Goal: Entertainment & Leisure: Consume media (video, audio)

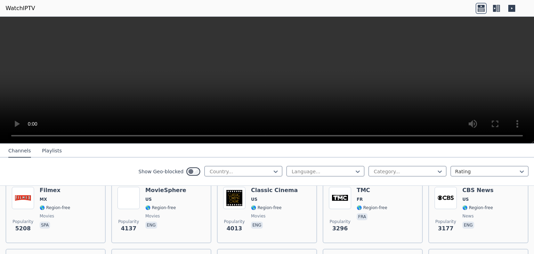
scroll to position [135, 0]
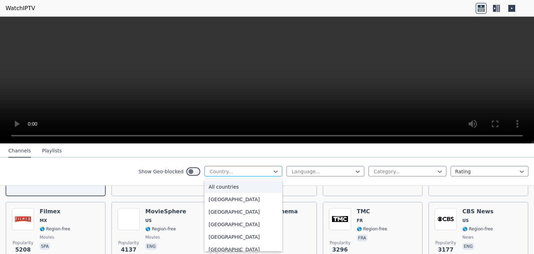
click at [265, 173] on div at bounding box center [240, 171] width 63 height 7
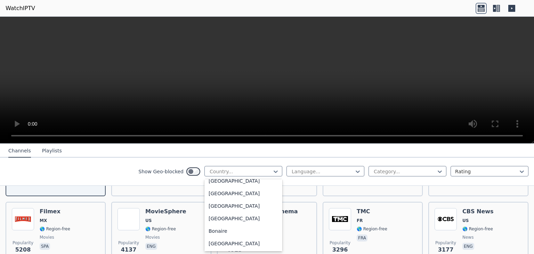
scroll to position [244, 0]
click at [224, 230] on div "[GEOGRAPHIC_DATA]" at bounding box center [243, 230] width 78 height 13
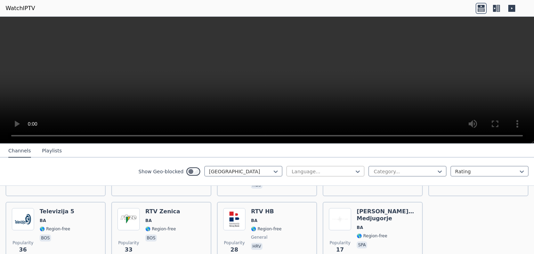
click at [309, 169] on div at bounding box center [322, 171] width 63 height 7
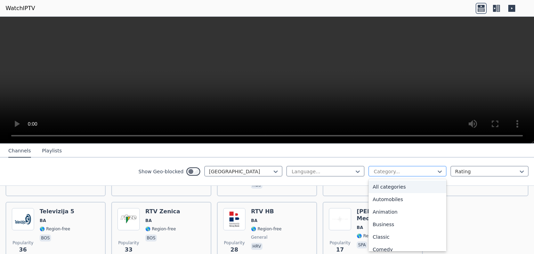
click at [384, 169] on div at bounding box center [404, 171] width 63 height 7
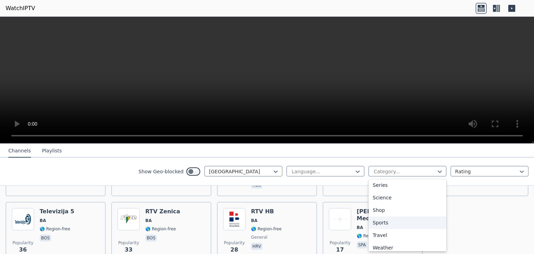
click at [371, 221] on div "Sports" at bounding box center [407, 222] width 78 height 13
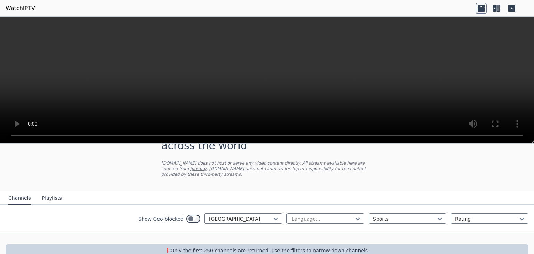
scroll to position [36, 0]
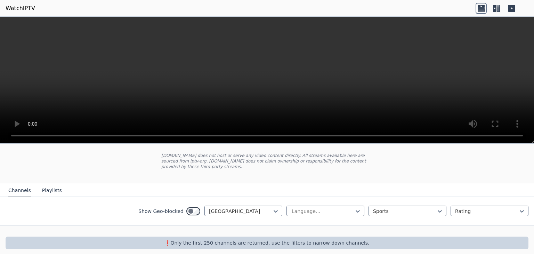
click at [150, 61] on div "WatchIPTV - Free IPTV streams from across the world [DOMAIN_NAME] does not host…" at bounding box center [267, 135] width 534 height 237
click at [387, 207] on div at bounding box center [404, 210] width 63 height 7
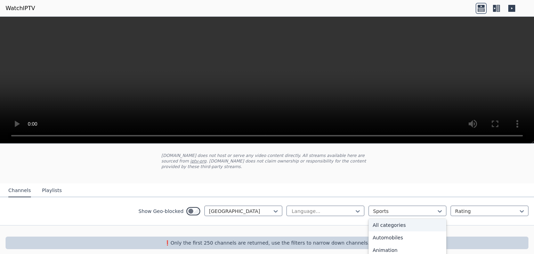
click at [405, 219] on div "All categories" at bounding box center [407, 225] width 78 height 13
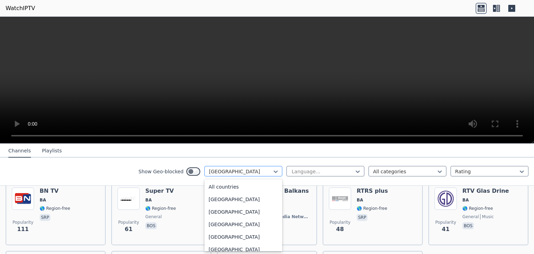
scroll to position [202, 0]
click at [257, 171] on div at bounding box center [240, 171] width 63 height 7
click at [234, 237] on div "[GEOGRAPHIC_DATA]" at bounding box center [243, 236] width 78 height 13
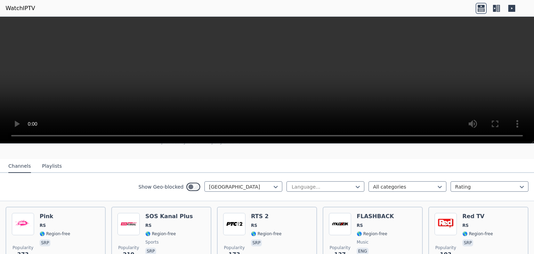
scroll to position [58, 0]
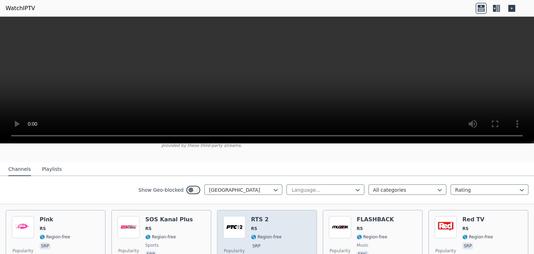
click at [265, 216] on h6 "RTS 2" at bounding box center [266, 219] width 31 height 7
click at [246, 216] on div "Popularity 173 RTS 2 RS 🌎 Region-free srp" at bounding box center [267, 241] width 88 height 50
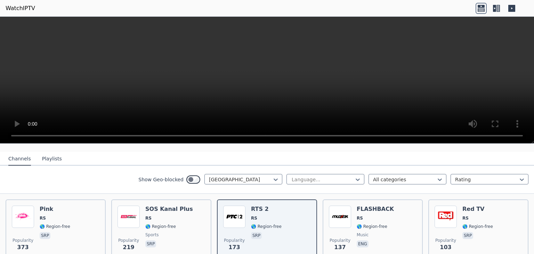
scroll to position [62, 0]
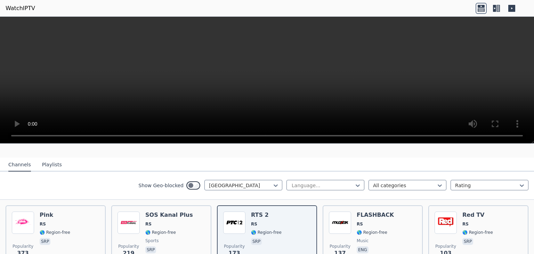
click at [481, 88] on video at bounding box center [267, 80] width 534 height 127
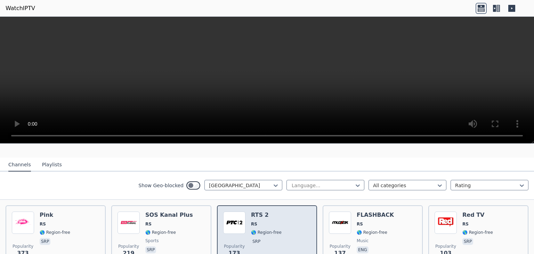
click at [236, 229] on div "Popularity 173" at bounding box center [234, 236] width 22 height 50
click at [257, 221] on div "RTS 2 RS 🌎 Region-free srp" at bounding box center [266, 236] width 31 height 50
